Goal: Check status: Check status

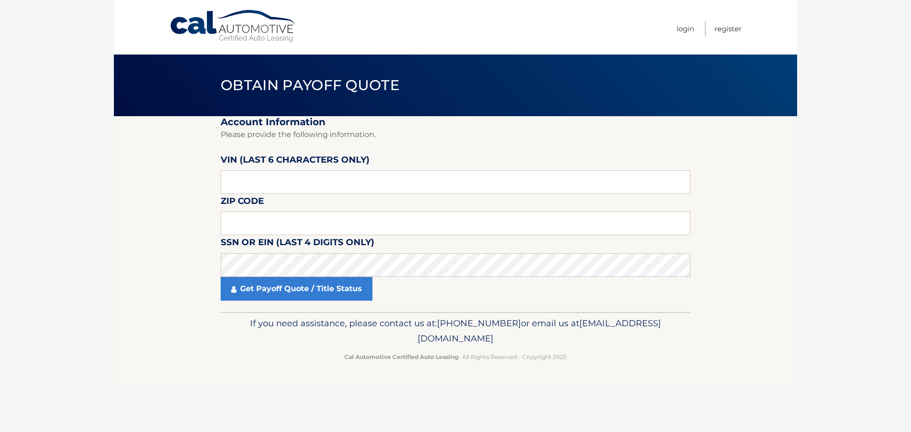
click at [258, 252] on label "SSN or EIN (last 4 digits only)" at bounding box center [298, 244] width 154 height 18
click at [267, 186] on input "text" at bounding box center [455, 182] width 469 height 24
type input "528839"
click at [246, 228] on input "text" at bounding box center [455, 224] width 469 height 24
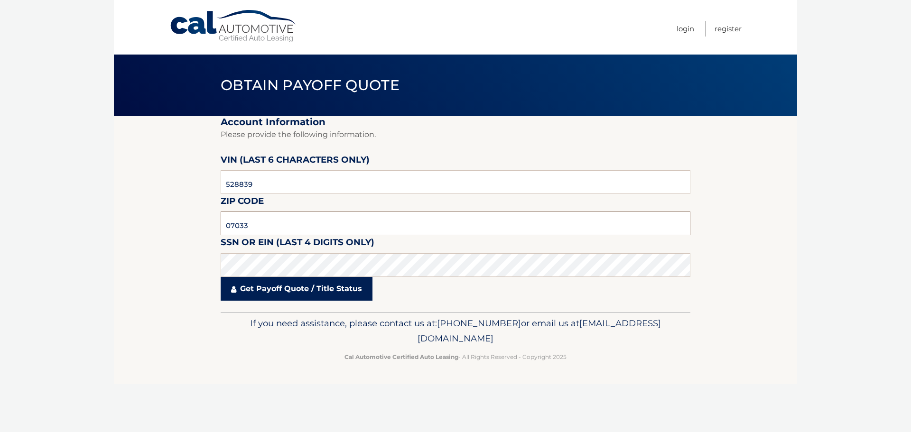
type input "07033"
click at [275, 292] on link "Get Payoff Quote / Title Status" at bounding box center [297, 289] width 152 height 24
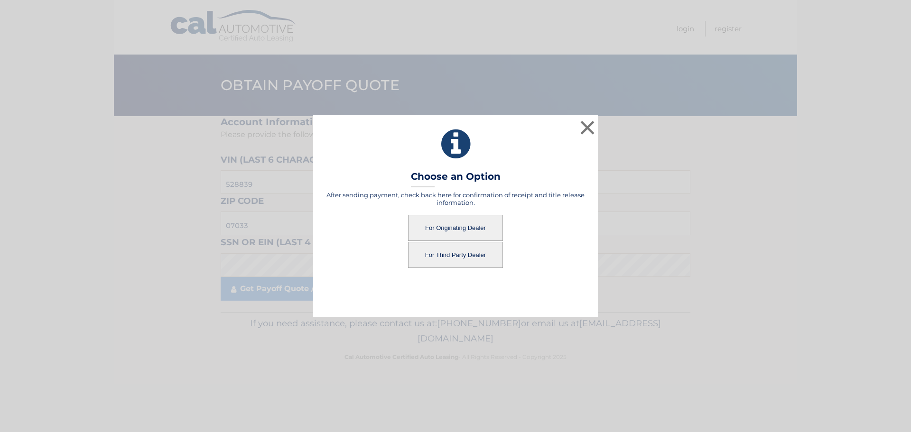
click at [461, 227] on button "For Originating Dealer" at bounding box center [455, 228] width 95 height 26
click at [447, 228] on button "For Originating Dealer" at bounding box center [455, 228] width 95 height 26
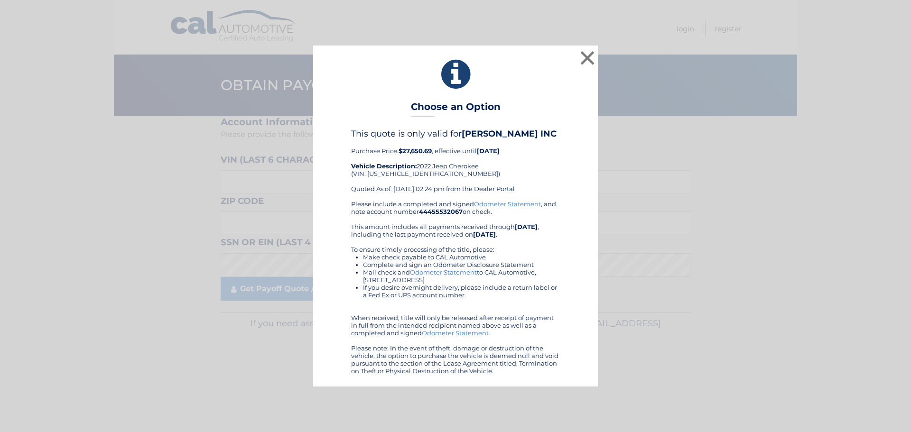
click at [399, 172] on div "This quote is only valid for [PERSON_NAME] INC Purchase Price: $27,650.69 , eff…" at bounding box center [455, 164] width 209 height 71
click at [399, 172] on div "This quote is only valid for SALERNO DUANE INC Purchase Price: $27,650.69 , eff…" at bounding box center [455, 164] width 209 height 71
copy div "1C4PJMDX9ND528839"
click at [588, 58] on button "×" at bounding box center [587, 57] width 19 height 19
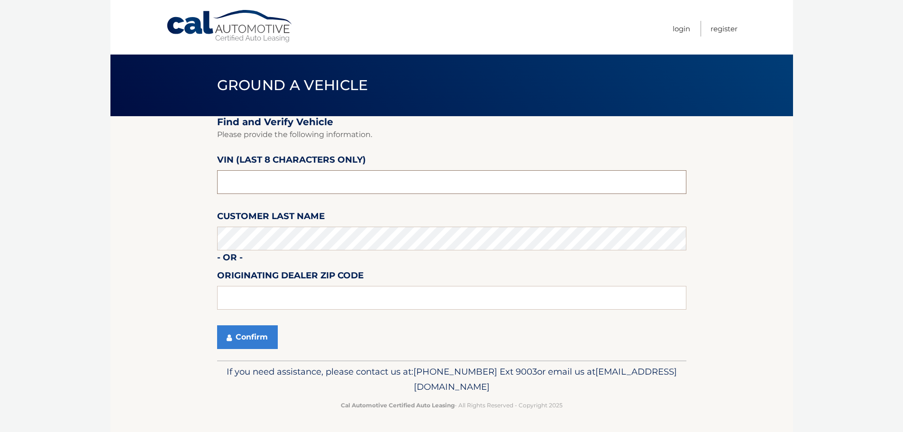
click at [265, 177] on input "text" at bounding box center [451, 182] width 469 height 24
type input "ND528839"
click at [241, 347] on button "Confirm" at bounding box center [247, 337] width 61 height 24
click at [272, 299] on input "text" at bounding box center [451, 298] width 469 height 24
